Goal: Information Seeking & Learning: Learn about a topic

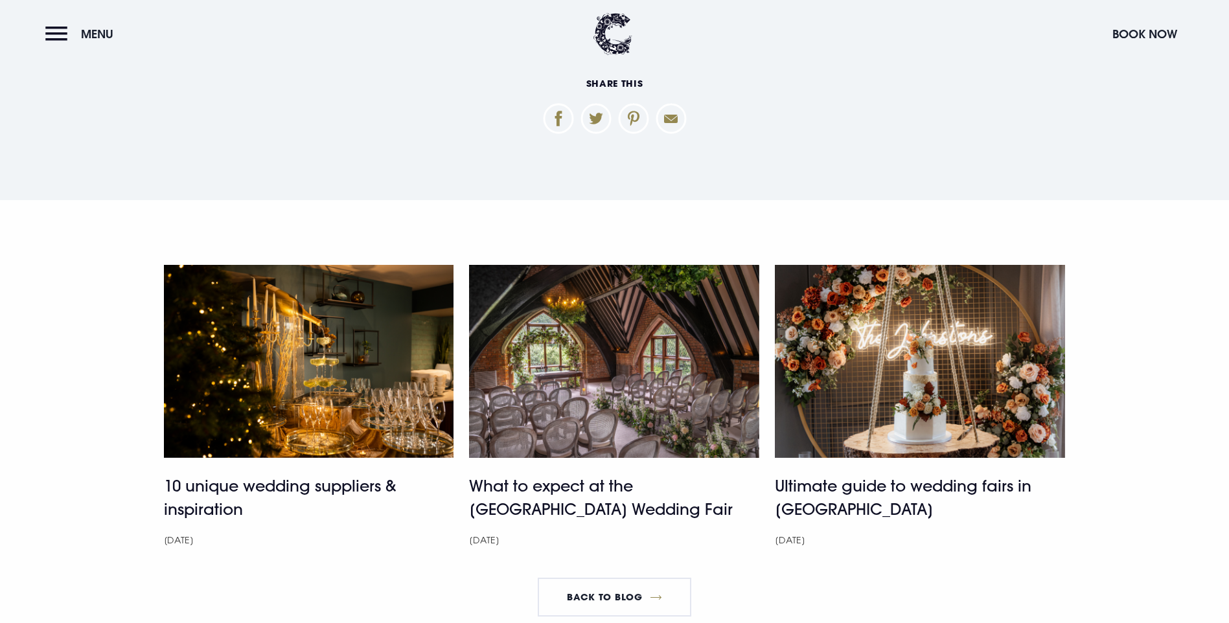
scroll to position [3849, 0]
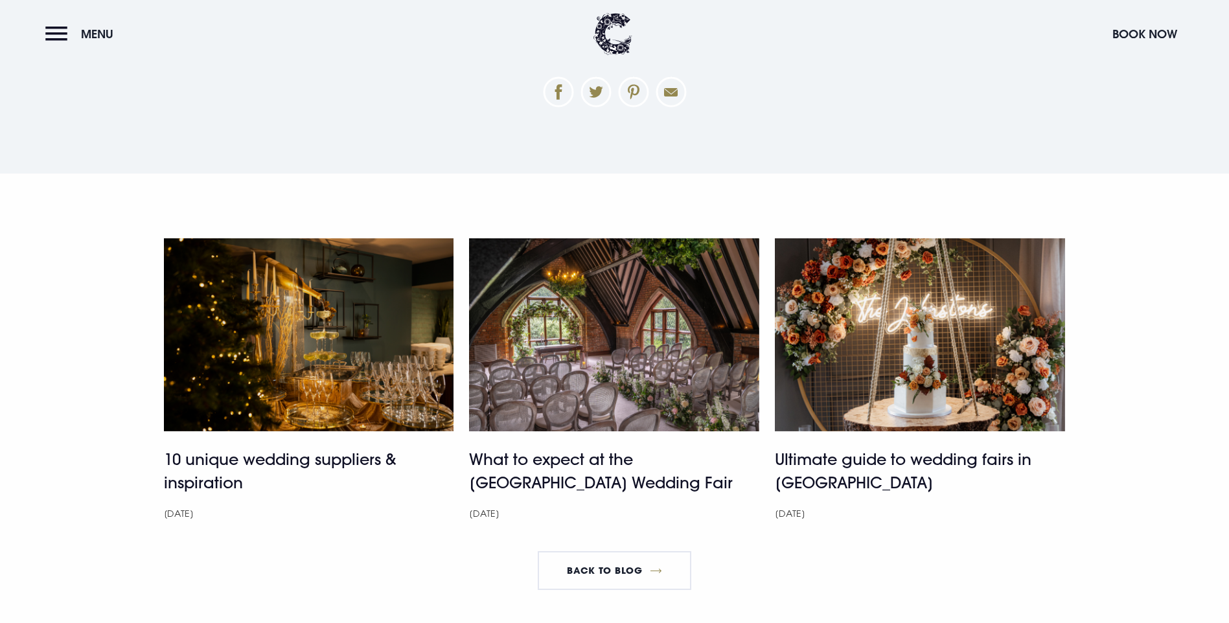
click at [302, 418] on img at bounding box center [309, 334] width 290 height 193
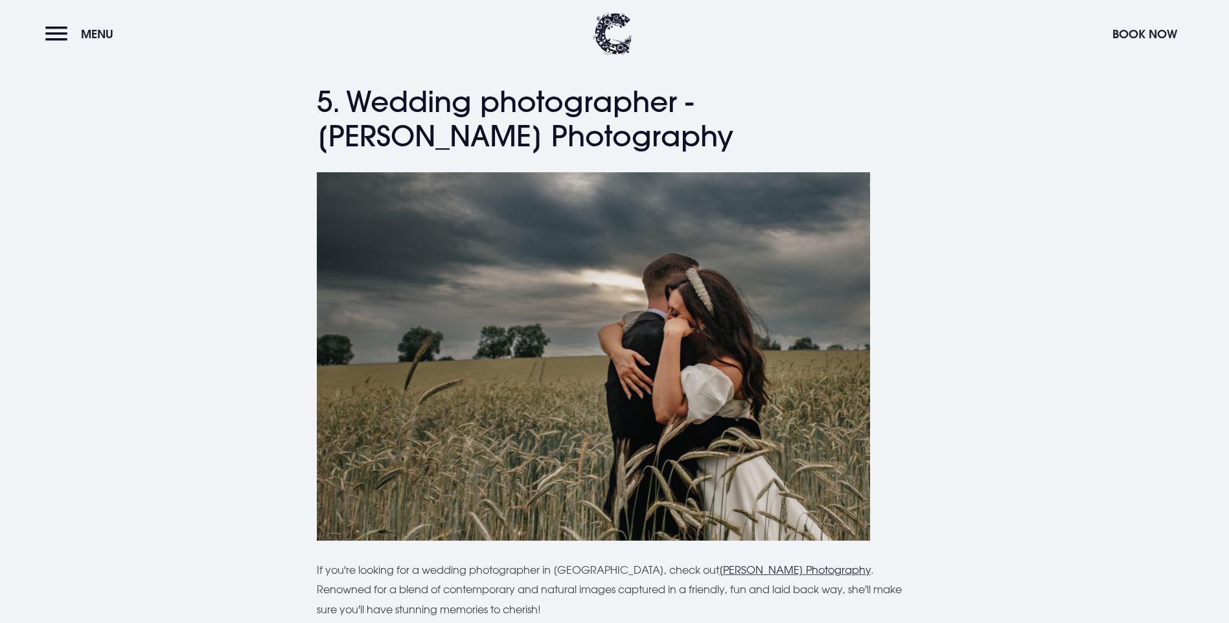
scroll to position [2720, 0]
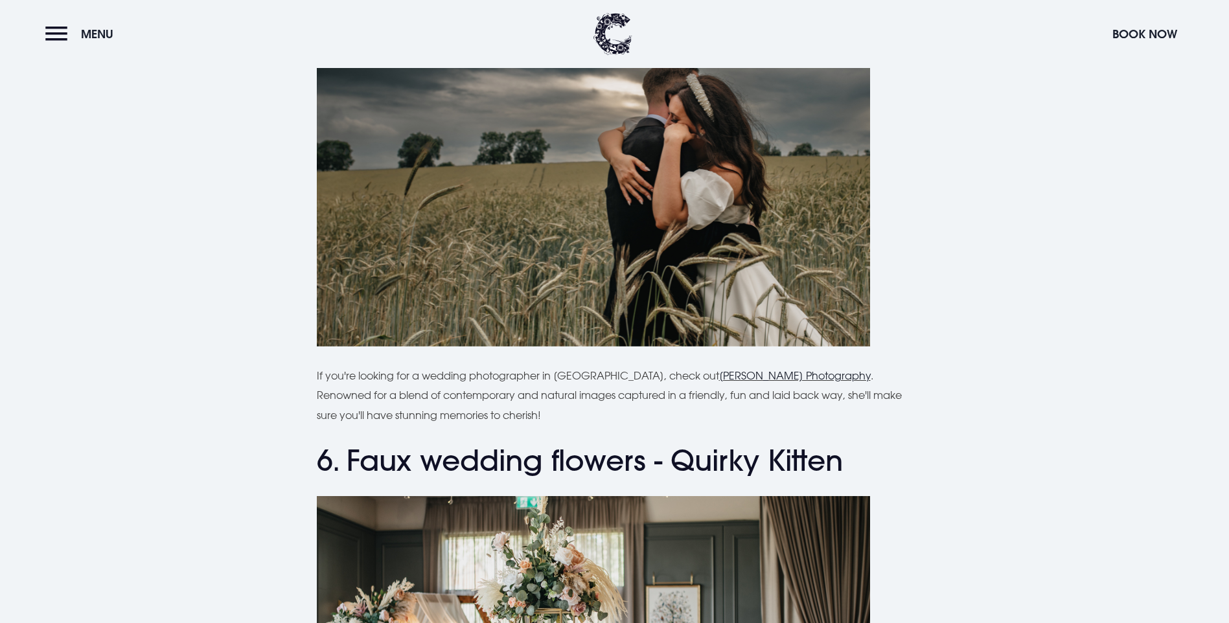
click at [782, 370] on link "[PERSON_NAME] Photography" at bounding box center [795, 375] width 152 height 13
